Goal: Task Accomplishment & Management: Complete application form

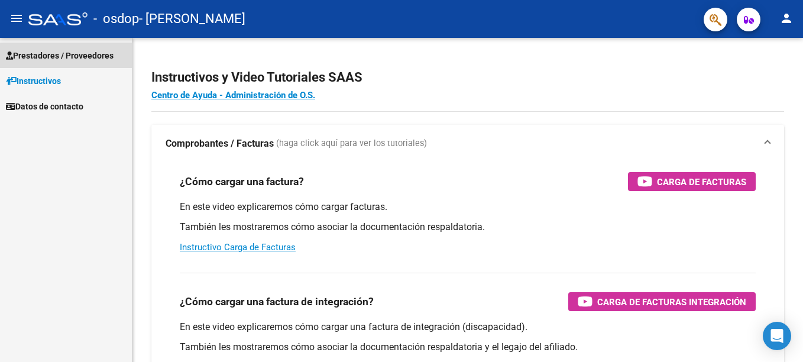
click at [46, 60] on span "Prestadores / Proveedores" at bounding box center [60, 55] width 108 height 13
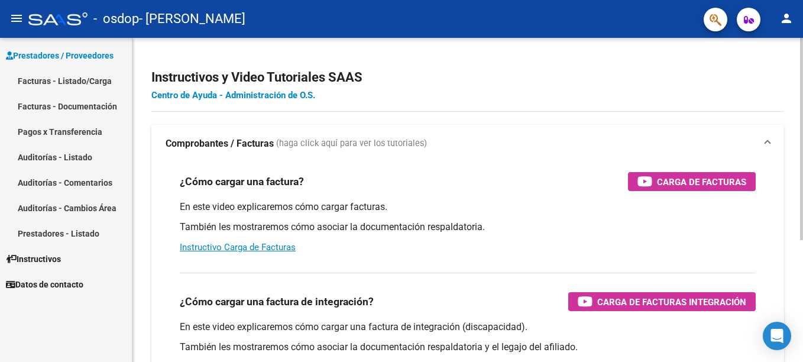
click at [225, 98] on link "Centro de Ayuda - Administración de O.S." at bounding box center [233, 95] width 164 height 11
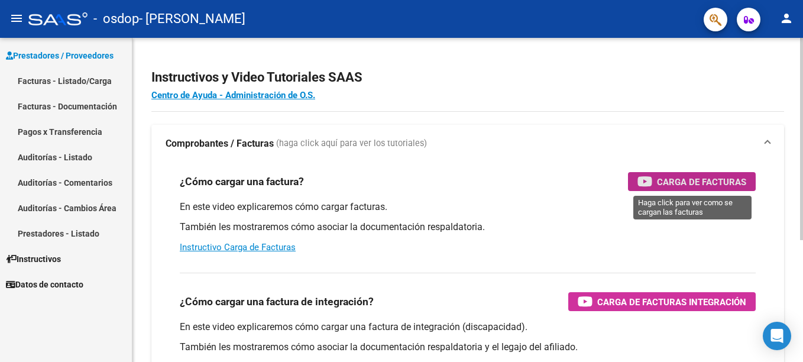
click at [686, 187] on span "Carga de Facturas" at bounding box center [701, 181] width 89 height 15
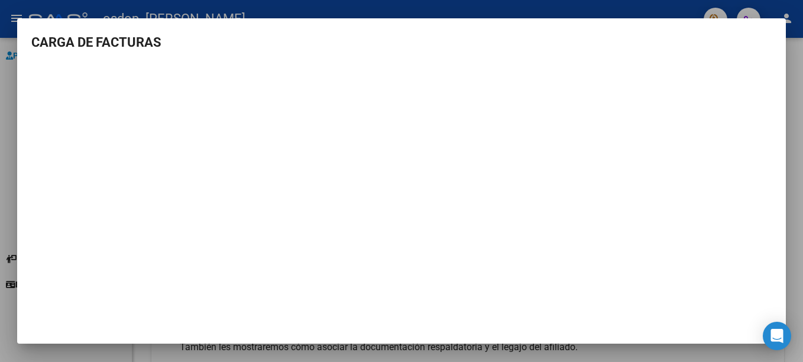
click at [776, 121] on mat-dialog-content "CARGA DE FACTURAS" at bounding box center [401, 182] width 769 height 299
click at [621, 15] on div at bounding box center [401, 181] width 803 height 362
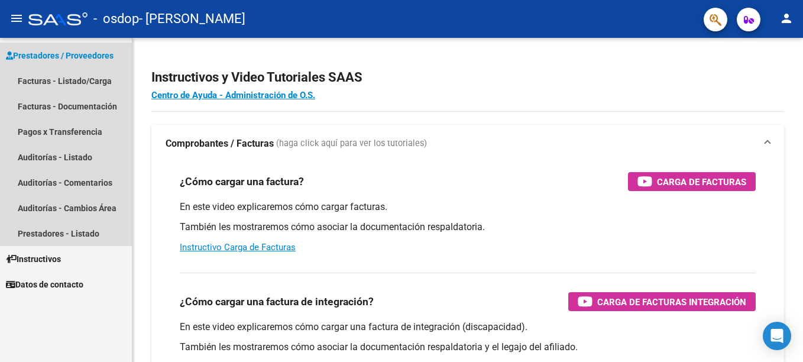
click at [80, 57] on span "Prestadores / Proveedores" at bounding box center [60, 55] width 108 height 13
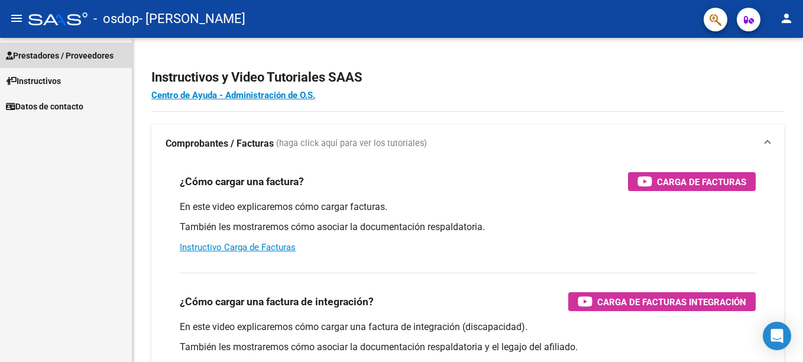
click at [79, 49] on span "Prestadores / Proveedores" at bounding box center [60, 55] width 108 height 13
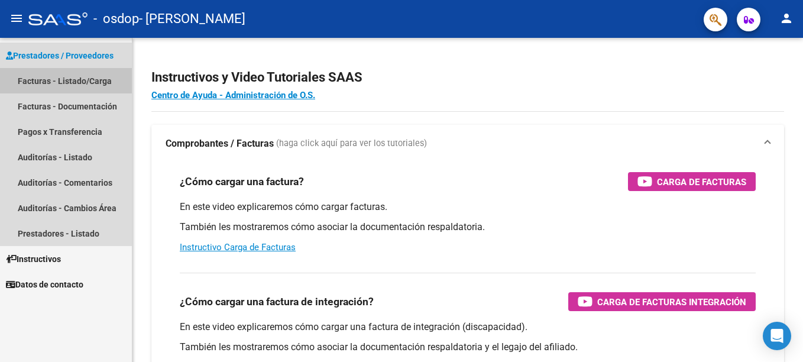
click at [83, 82] on link "Facturas - Listado/Carga" at bounding box center [66, 80] width 132 height 25
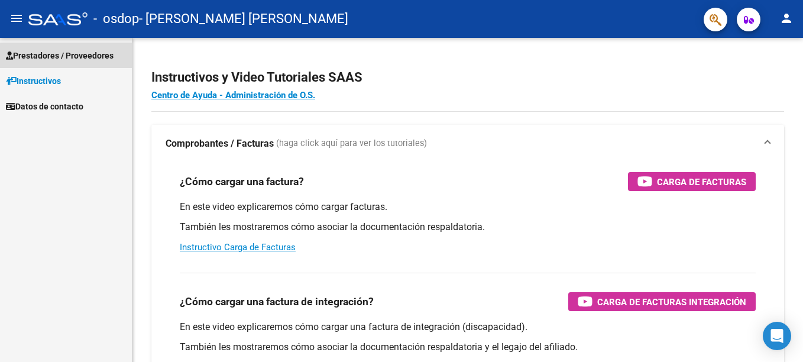
click at [87, 55] on span "Prestadores / Proveedores" at bounding box center [60, 55] width 108 height 13
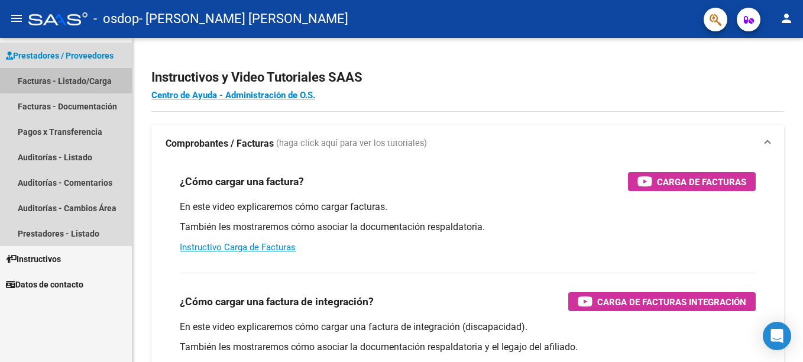
click at [67, 77] on link "Facturas - Listado/Carga" at bounding box center [66, 80] width 132 height 25
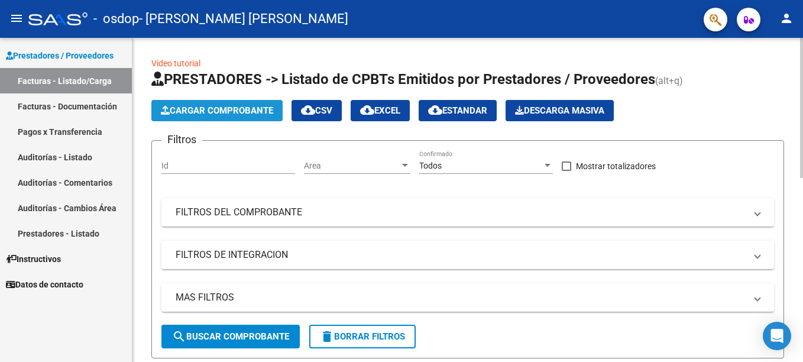
click at [218, 105] on span "Cargar Comprobante" at bounding box center [217, 110] width 112 height 11
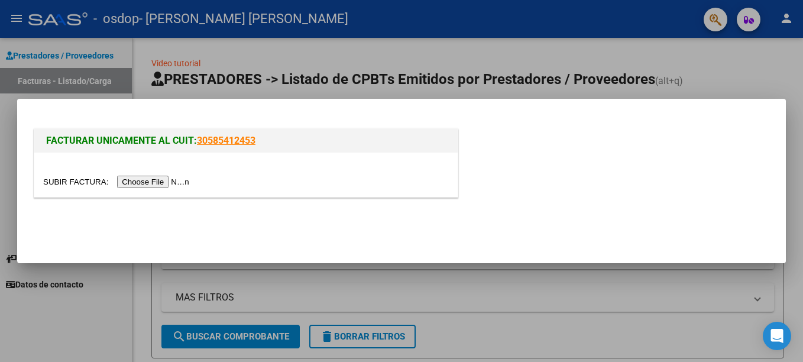
click at [164, 181] on input "file" at bounding box center [118, 182] width 150 height 12
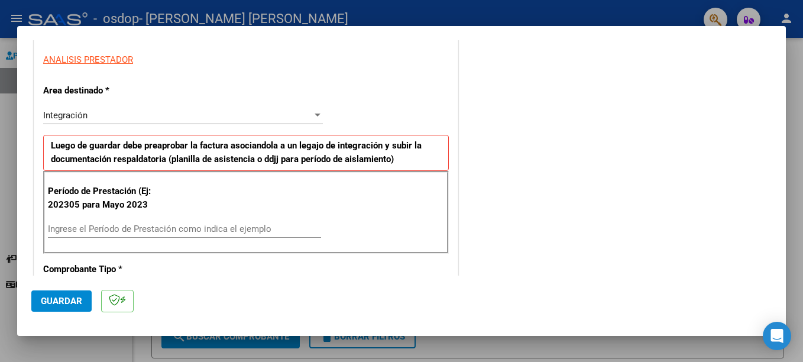
scroll to position [236, 0]
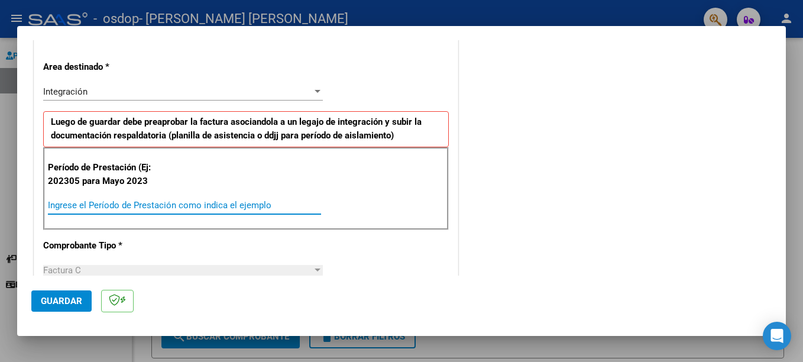
click at [202, 202] on input "Ingrese el Período de Prestación como indica el ejemplo" at bounding box center [184, 205] width 273 height 11
type input "202507"
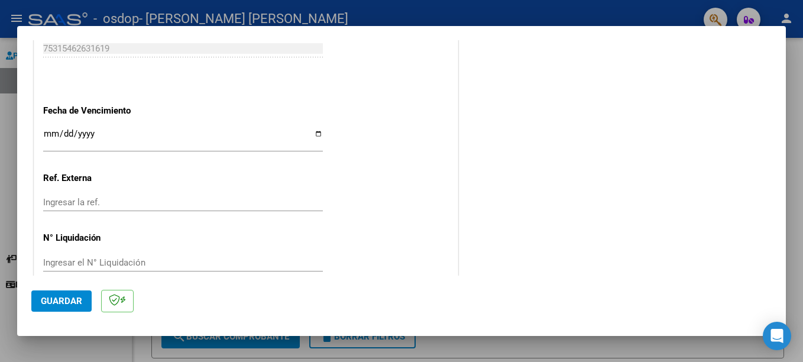
scroll to position [783, 0]
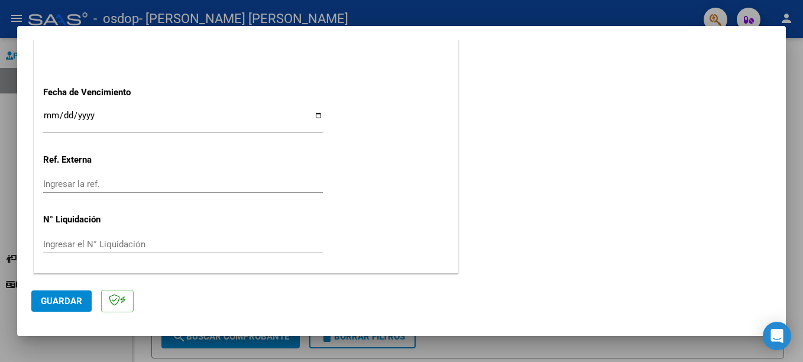
click at [53, 306] on button "Guardar" at bounding box center [61, 300] width 60 height 21
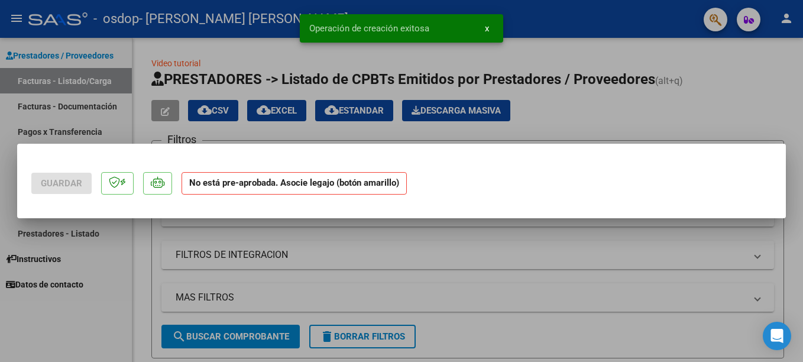
scroll to position [0, 0]
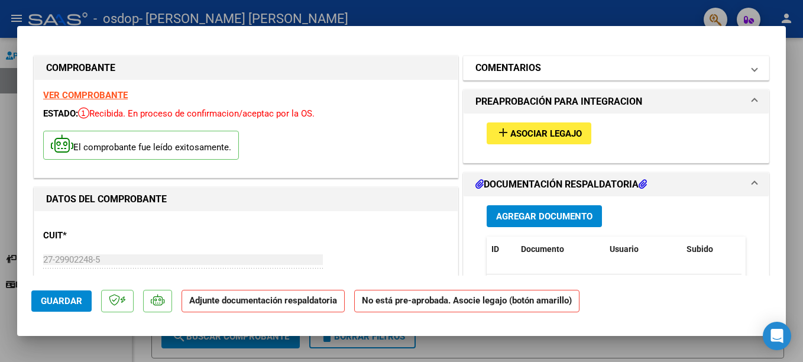
click at [752, 70] on span at bounding box center [754, 68] width 5 height 14
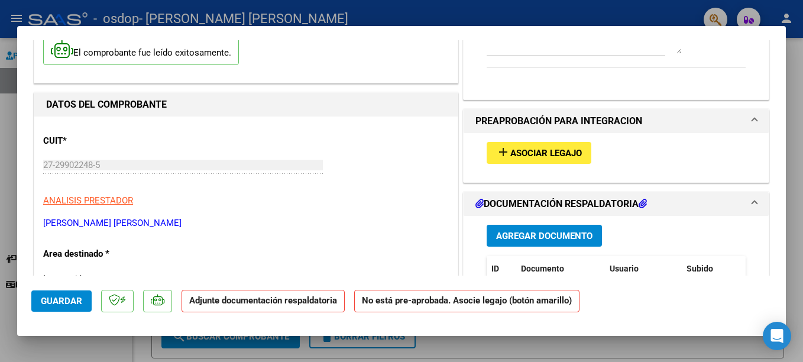
scroll to position [118, 0]
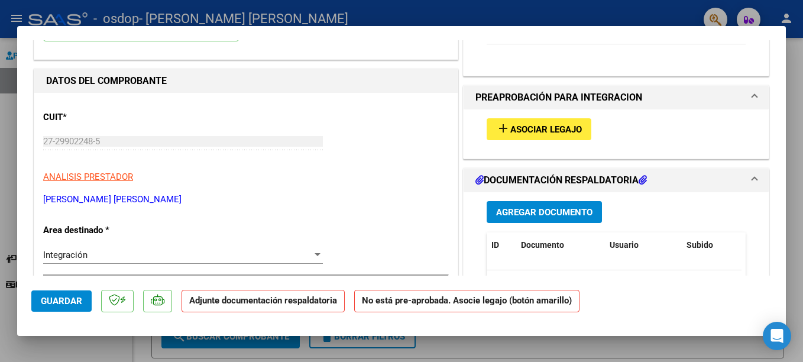
click at [748, 99] on mat-expansion-panel-header "PREAPROBACIÓN PARA INTEGRACION" at bounding box center [616, 98] width 305 height 24
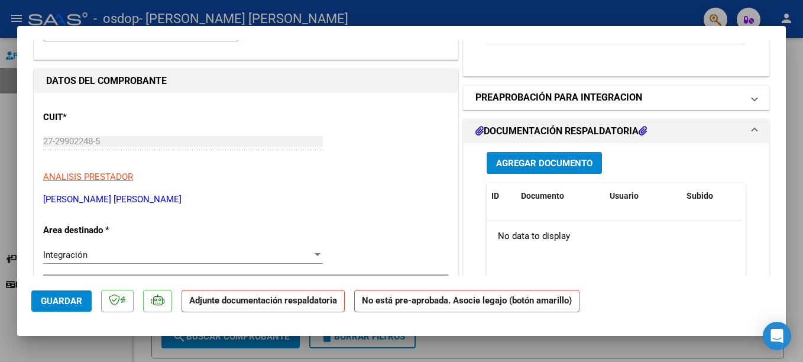
click at [752, 99] on span at bounding box center [754, 97] width 5 height 14
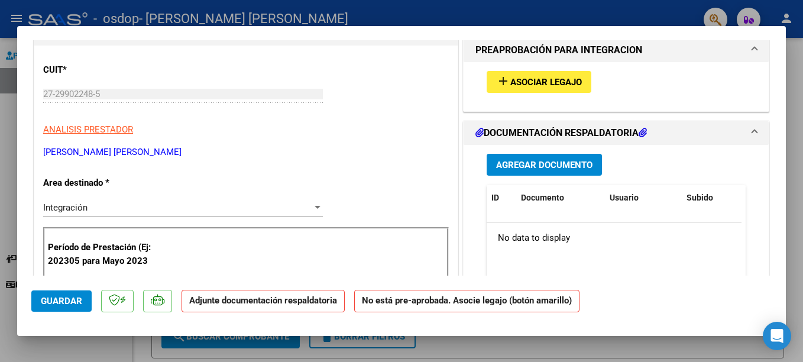
scroll to position [213, 0]
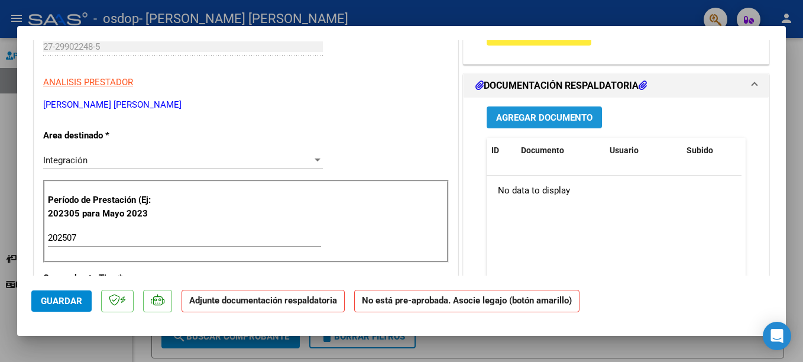
click at [550, 119] on span "Agregar Documento" at bounding box center [544, 117] width 96 height 11
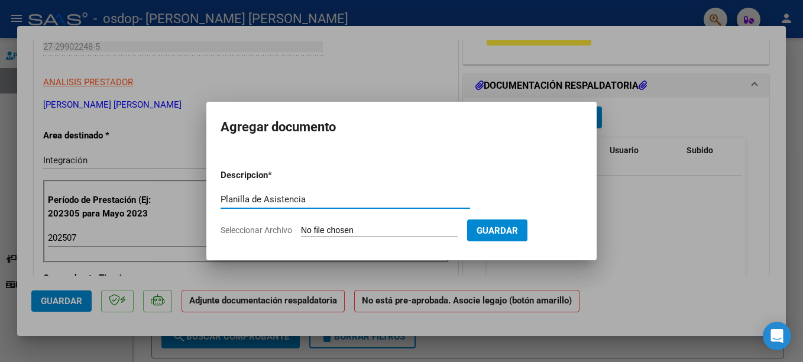
type input "Planilla de Asistencia"
click at [277, 231] on span "Seleccionar Archivo" at bounding box center [257, 229] width 72 height 9
click at [301, 231] on input "Seleccionar Archivo" at bounding box center [379, 230] width 157 height 11
type input "C:\fakepath\Asistencia [PERSON_NAME].pdf"
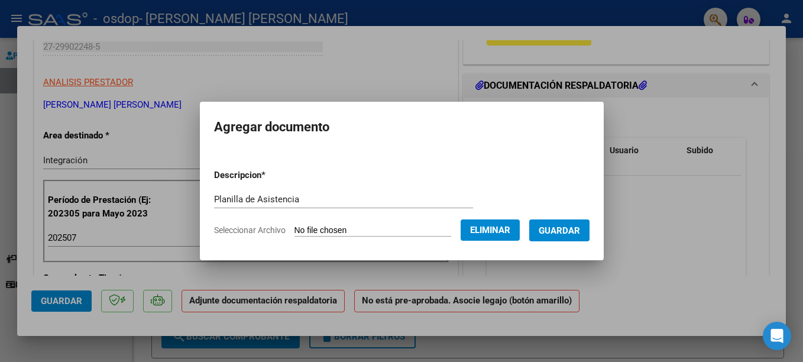
click at [578, 234] on span "Guardar" at bounding box center [559, 230] width 41 height 11
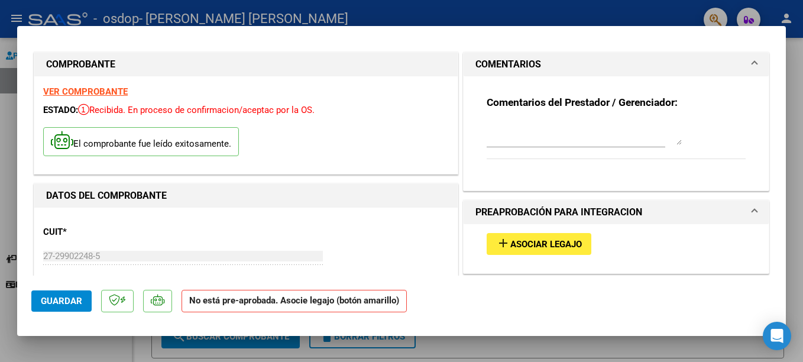
scroll to position [0, 0]
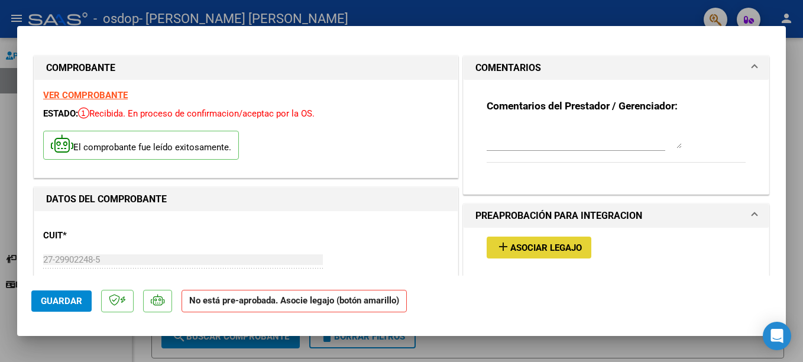
click at [566, 249] on span "Asociar Legajo" at bounding box center [546, 247] width 72 height 11
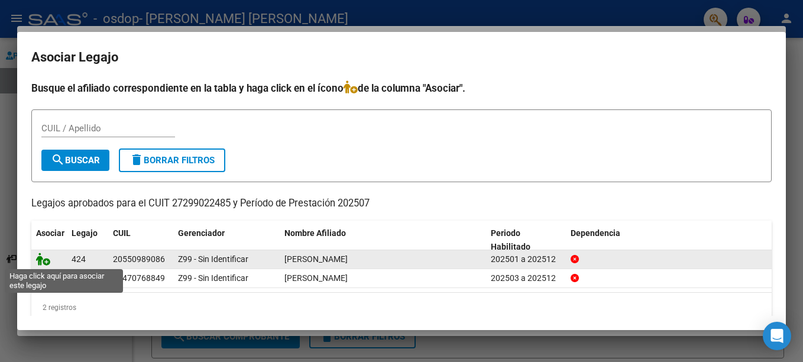
click at [46, 262] on icon at bounding box center [43, 258] width 14 height 13
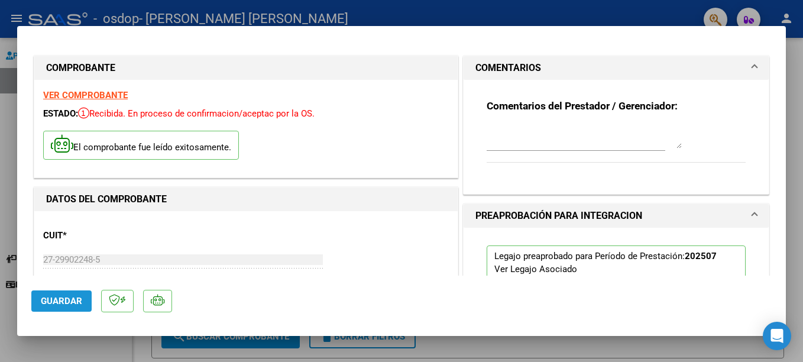
click at [67, 303] on span "Guardar" at bounding box center [61, 301] width 41 height 11
click at [639, 18] on div at bounding box center [401, 181] width 803 height 362
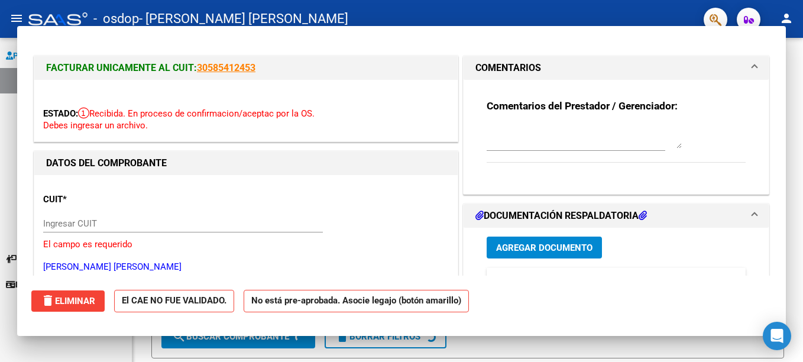
click at [639, 18] on div "- osdop - [PERSON_NAME] [PERSON_NAME]" at bounding box center [361, 19] width 666 height 26
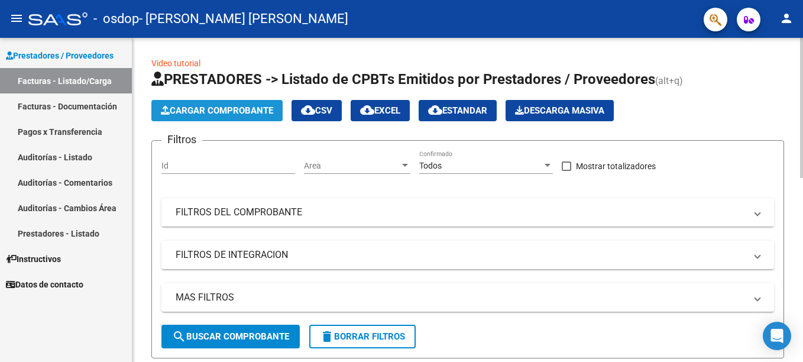
click at [215, 108] on span "Cargar Comprobante" at bounding box center [217, 110] width 112 height 11
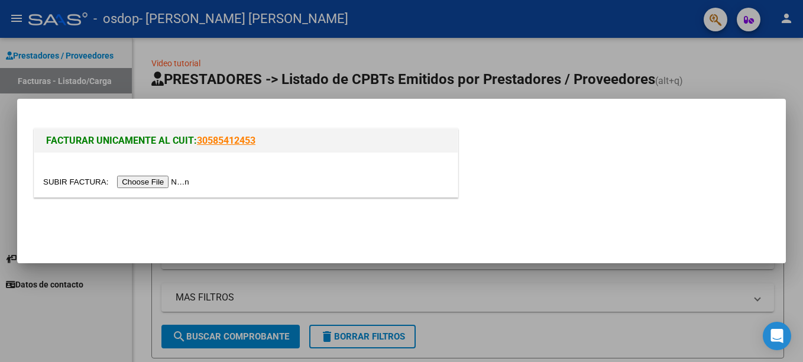
click at [158, 180] on input "file" at bounding box center [118, 182] width 150 height 12
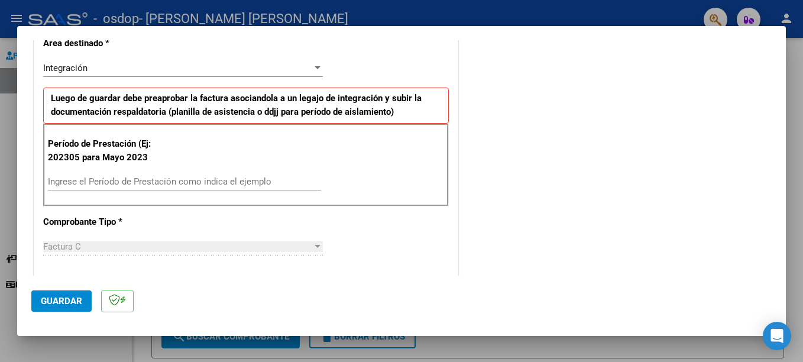
scroll to position [284, 0]
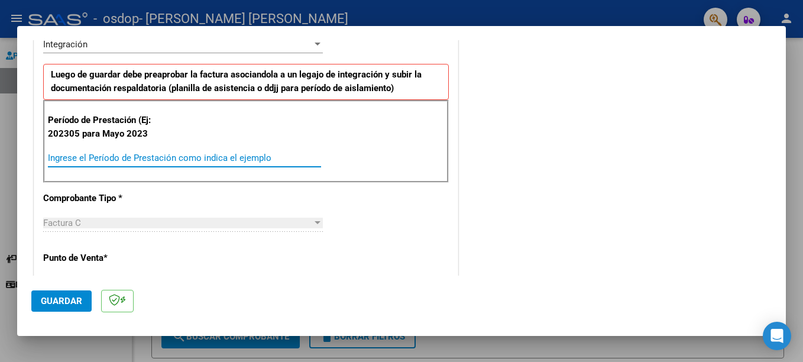
click at [257, 157] on input "Ingrese el Período de Prestación como indica el ejemplo" at bounding box center [184, 158] width 273 height 11
type input "202507"
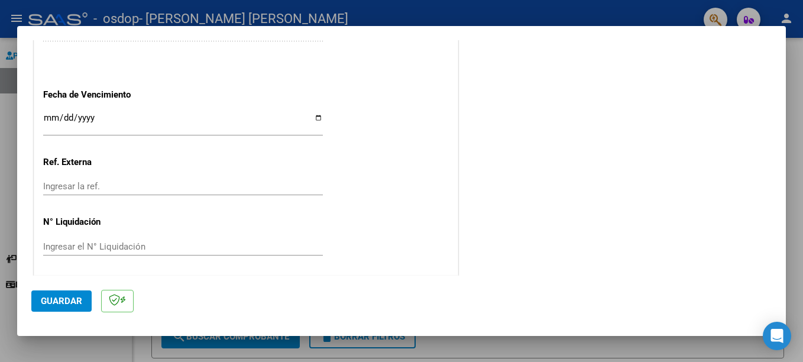
scroll to position [783, 0]
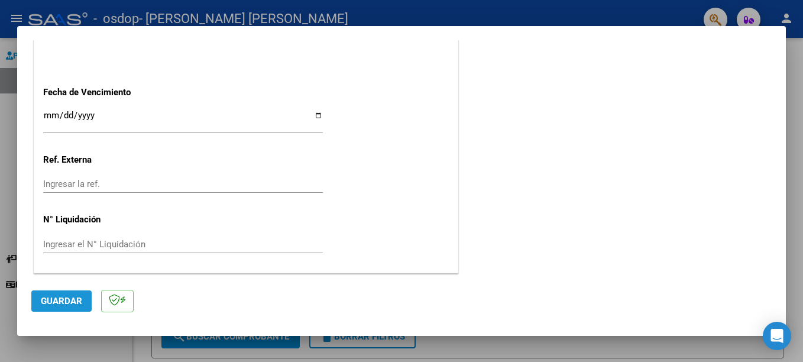
click at [66, 300] on span "Guardar" at bounding box center [61, 301] width 41 height 11
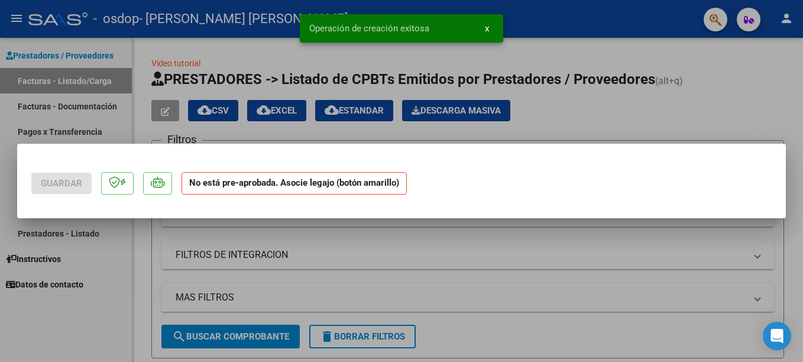
scroll to position [0, 0]
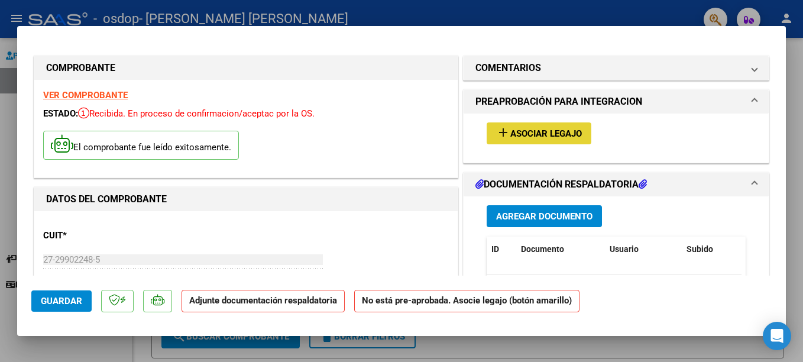
click at [561, 132] on span "Asociar Legajo" at bounding box center [546, 133] width 72 height 11
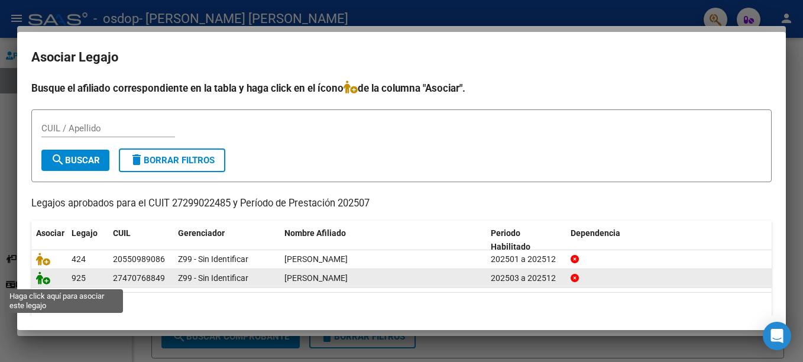
click at [43, 282] on icon at bounding box center [43, 277] width 14 height 13
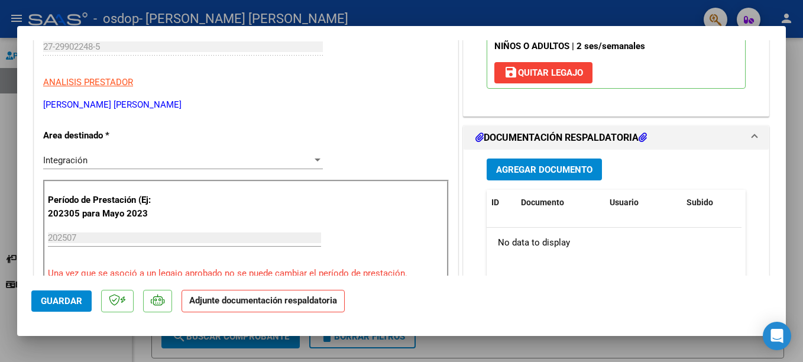
scroll to position [268, 0]
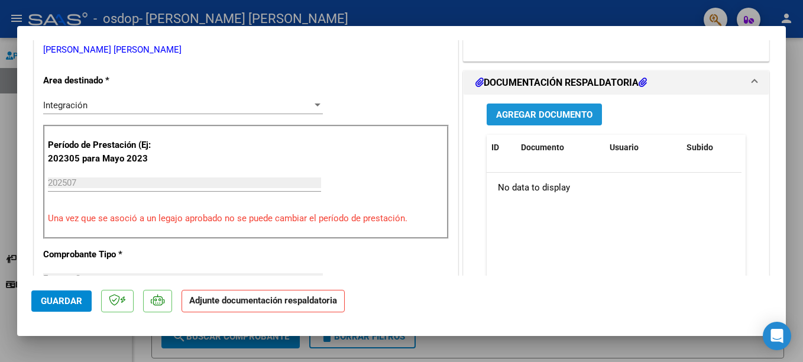
click at [532, 114] on span "Agregar Documento" at bounding box center [544, 114] width 96 height 11
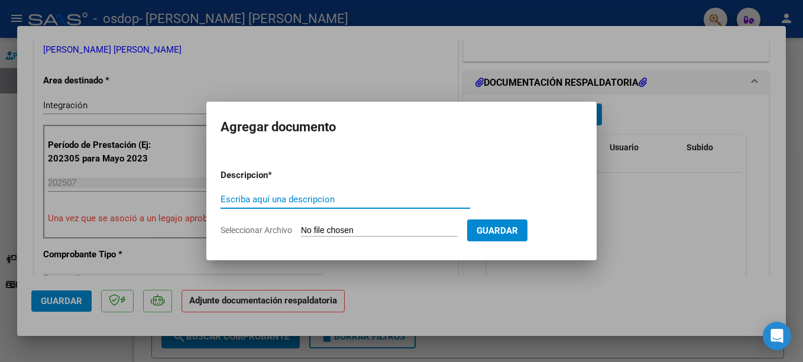
click at [295, 198] on input "Escriba aquí una descripcion" at bounding box center [345, 199] width 249 height 11
type input "Asistencia"
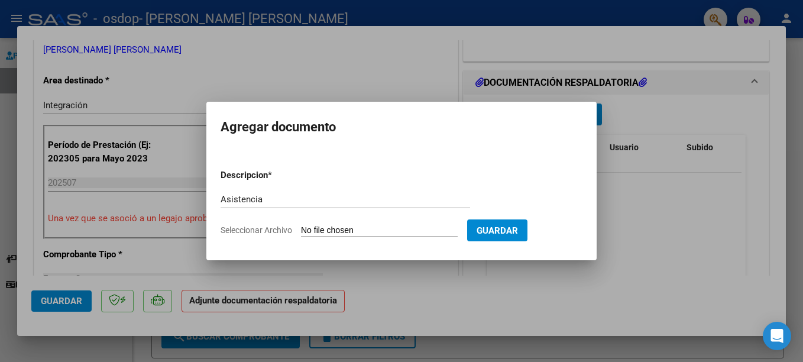
click at [274, 229] on span "Seleccionar Archivo" at bounding box center [257, 229] width 72 height 9
click at [301, 229] on input "Seleccionar Archivo" at bounding box center [379, 230] width 157 height 11
type input "C:\fakepath\Asistencia [PERSON_NAME].pdf"
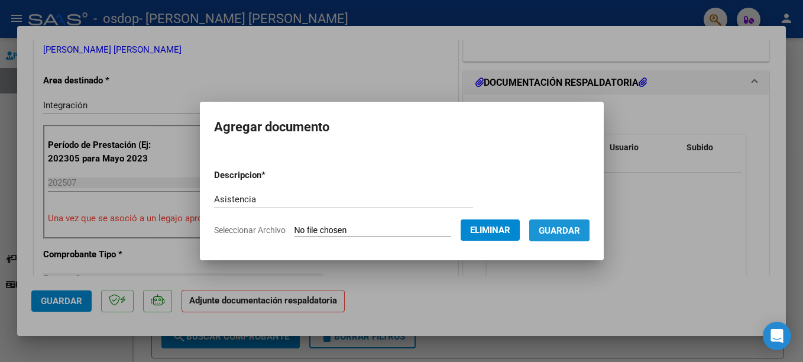
click at [580, 226] on span "Guardar" at bounding box center [559, 230] width 41 height 11
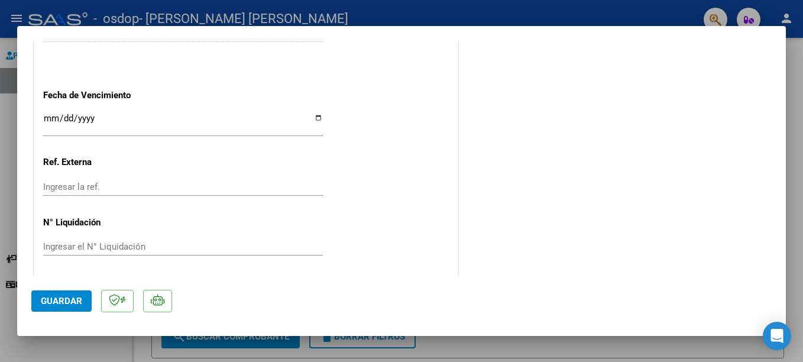
scroll to position [823, 0]
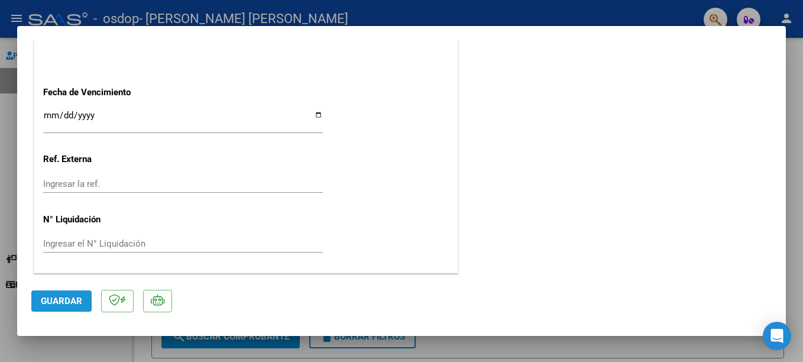
click at [62, 304] on span "Guardar" at bounding box center [61, 301] width 41 height 11
